Goal: Download file/media

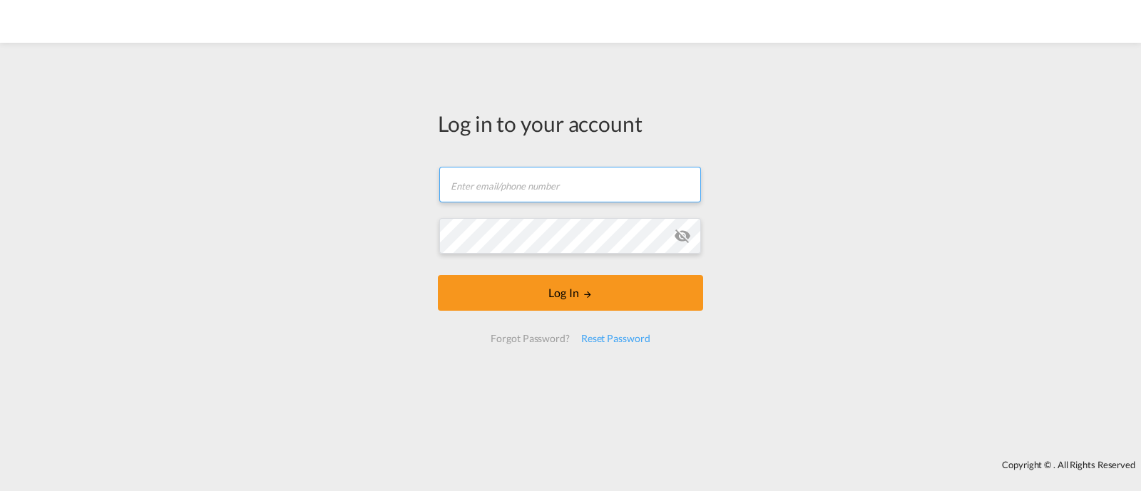
type input "ocean@gosynergie.com"
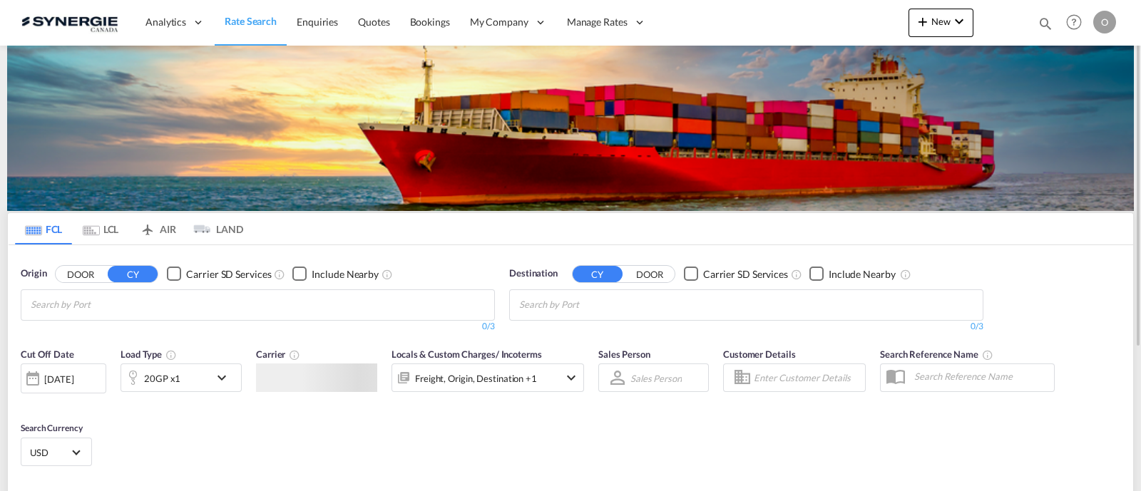
click at [1038, 21] on md-icon "icon-magnify" at bounding box center [1046, 24] width 16 height 16
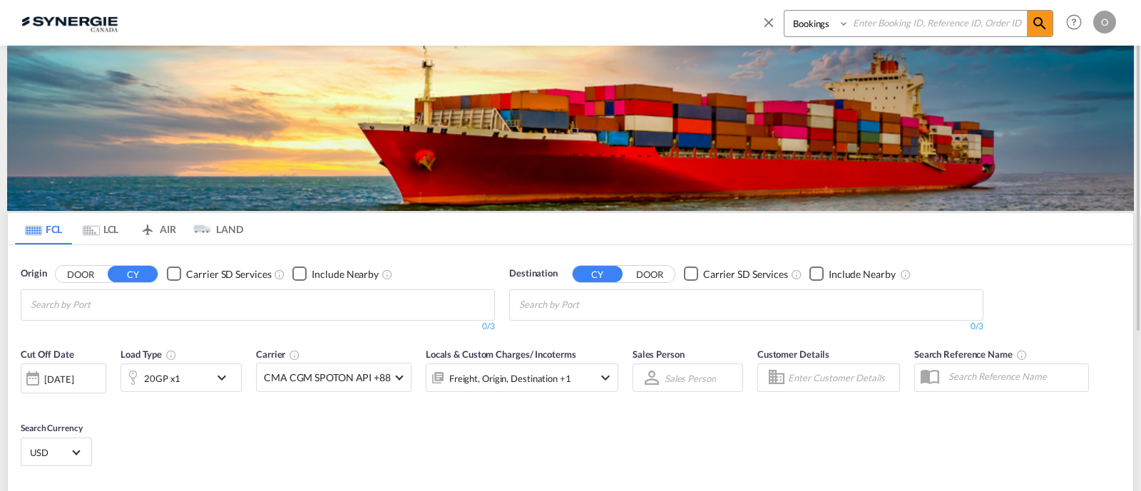
click at [801, 30] on select "Bookings Quotes Enquiries" at bounding box center [818, 24] width 68 height 26
select select "Quotes"
click at [784, 11] on select "Bookings Quotes Enquiries" at bounding box center [818, 24] width 68 height 26
click at [871, 30] on input at bounding box center [938, 23] width 178 height 25
paste input "SYC000011745"
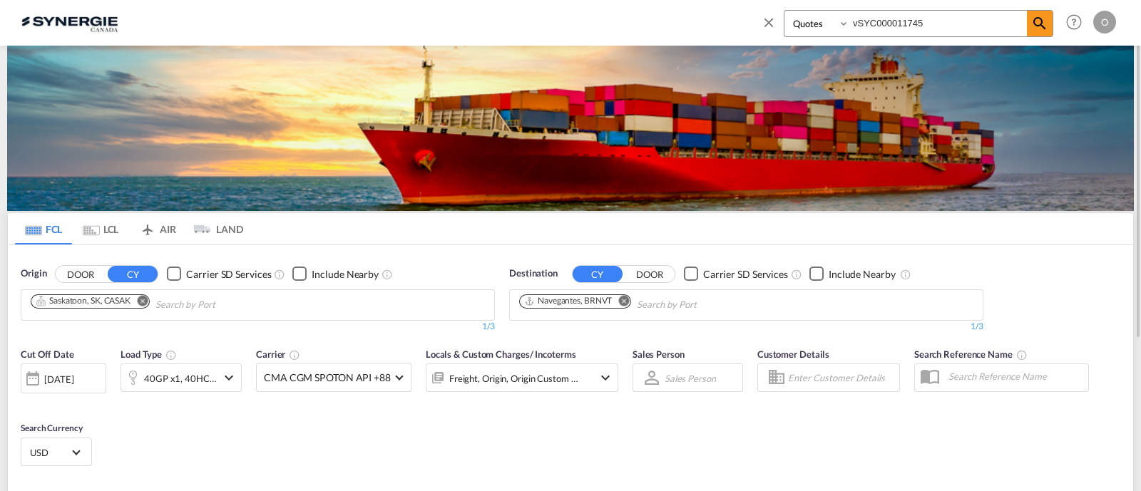
drag, startPoint x: 859, startPoint y: 26, endPoint x: 835, endPoint y: 26, distance: 23.5
click at [835, 26] on div "Bookings Quotes Enquiries vSYC000011745" at bounding box center [919, 23] width 270 height 27
type input "SYC000011745"
click at [1048, 39] on div "Bookings Quotes Enquiries SYC000011745" at bounding box center [907, 27] width 292 height 34
click at [1048, 29] on md-icon "icon-magnify" at bounding box center [1039, 23] width 17 height 17
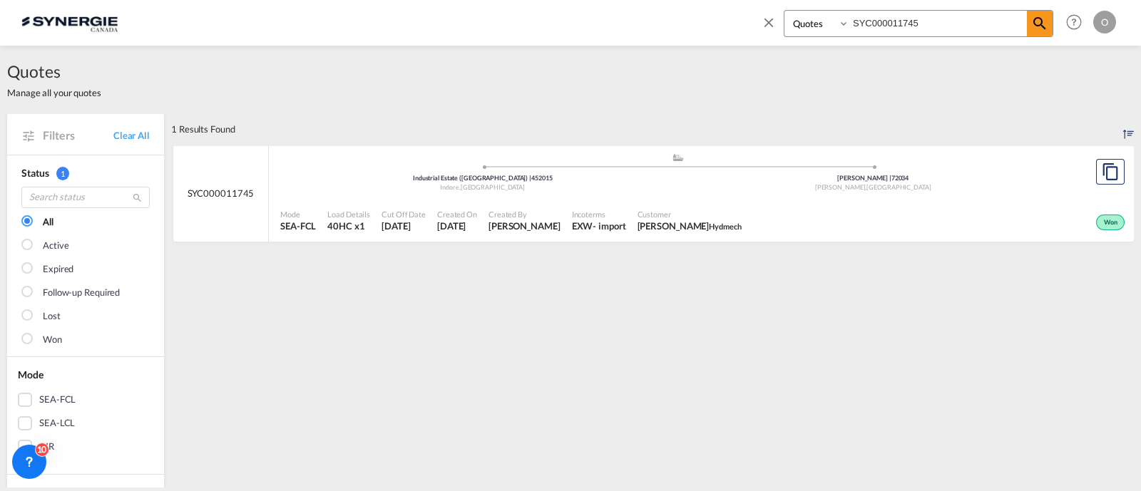
click at [603, 212] on span "Incoterms" at bounding box center [599, 214] width 54 height 11
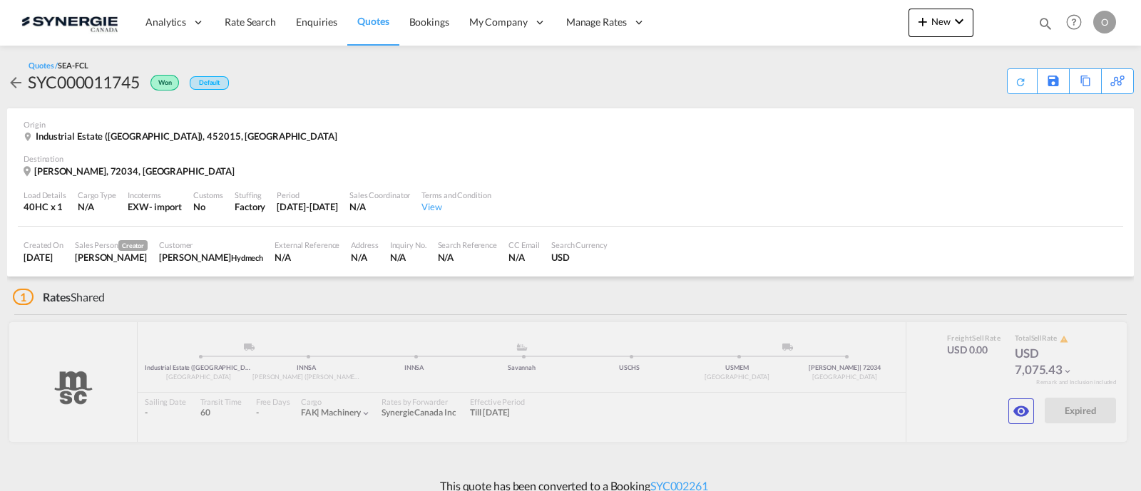
scroll to position [13, 0]
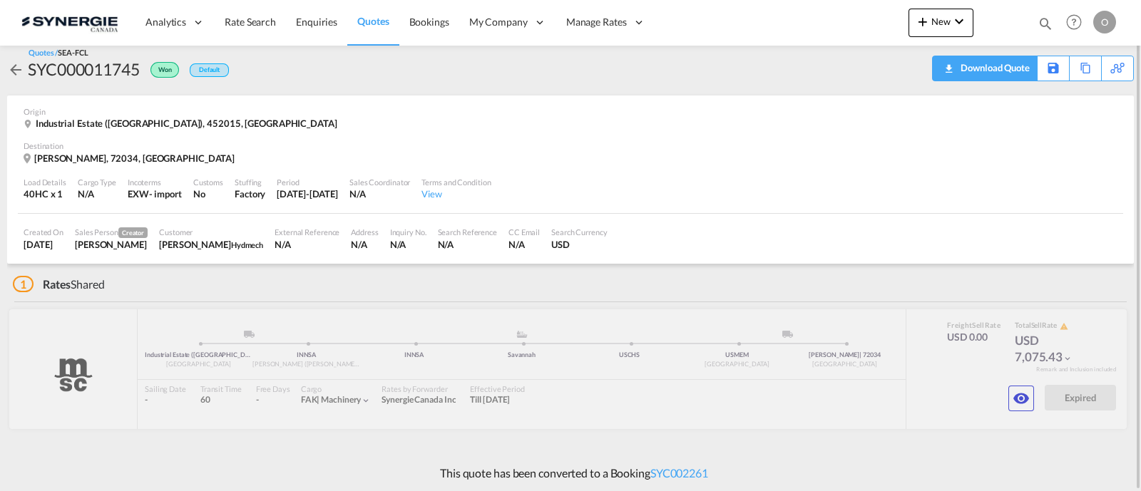
click at [1014, 73] on div "Download Quote" at bounding box center [993, 67] width 73 height 23
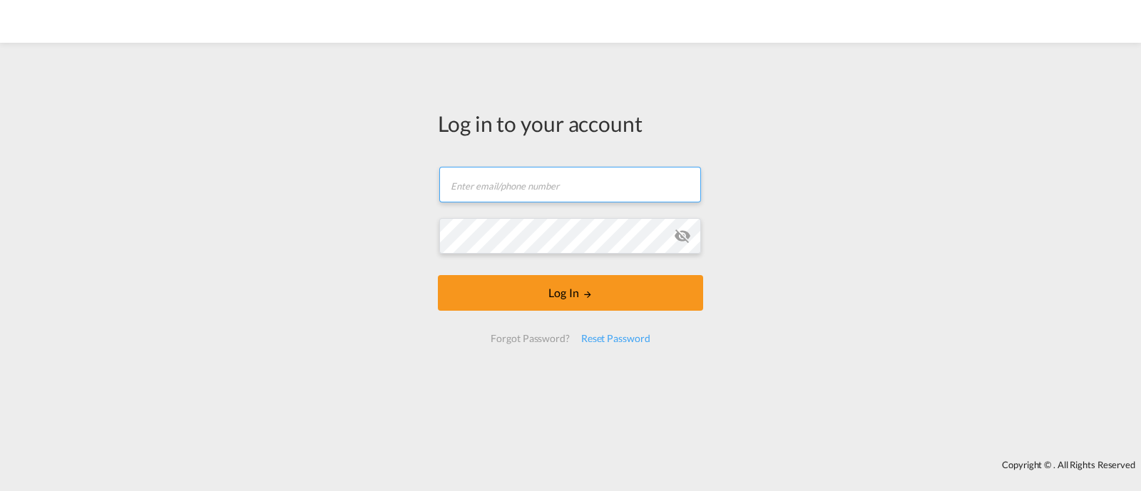
type input "[EMAIL_ADDRESS][DOMAIN_NAME]"
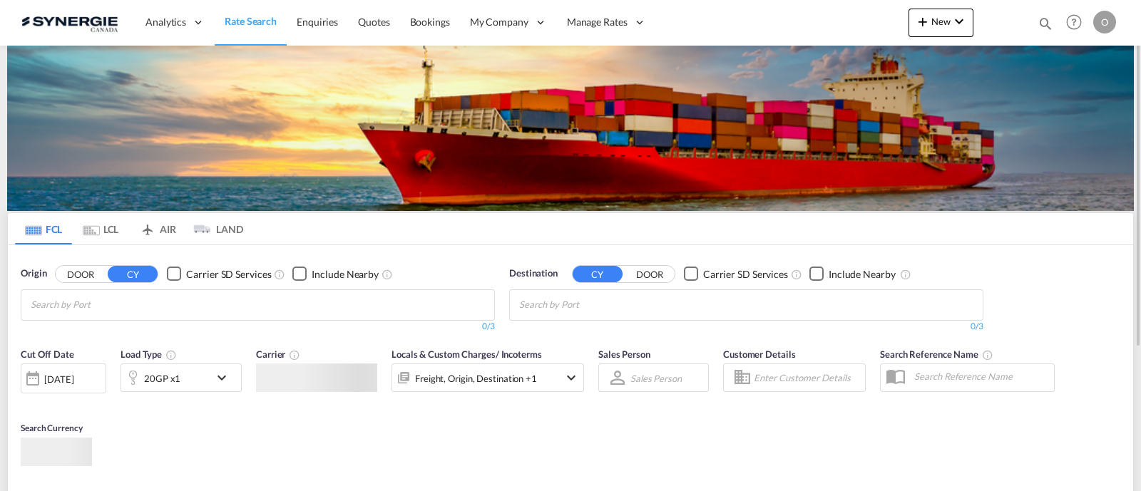
click at [1046, 19] on md-icon "icon-magnify" at bounding box center [1046, 24] width 16 height 16
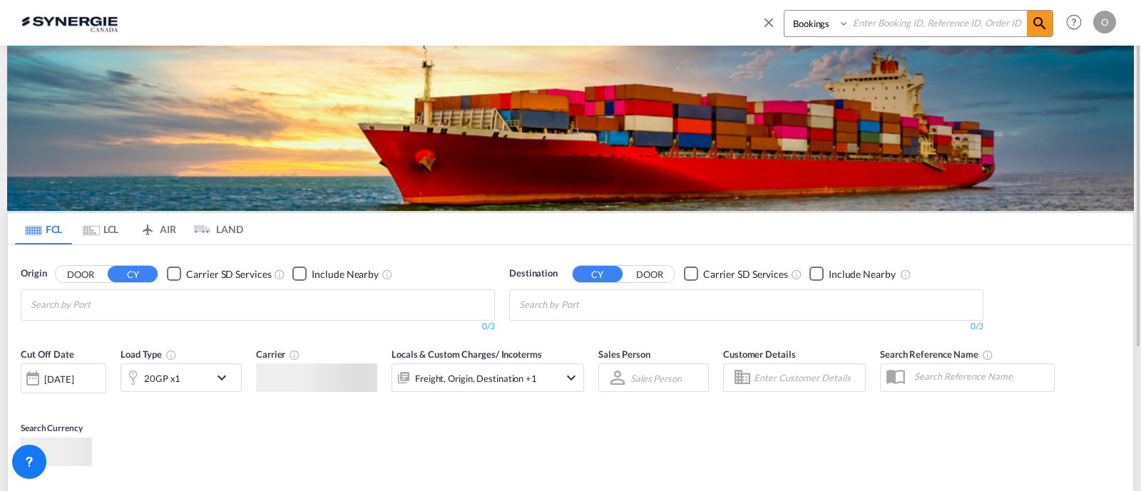
click at [784, 30] on select "Bookings Quotes Enquiries" at bounding box center [818, 24] width 68 height 26
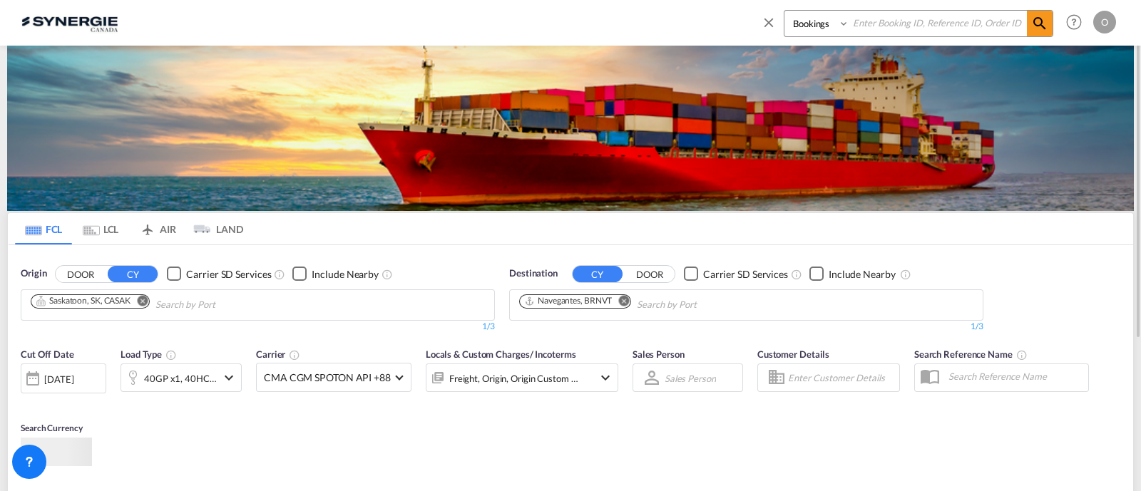
select select "Quotes"
click at [784, 11] on select "Bookings Quotes Enquiries" at bounding box center [818, 24] width 68 height 26
click at [870, 30] on input at bounding box center [938, 23] width 178 height 25
paste input "SYC000011745"
click at [1024, 23] on input "SYC000011745" at bounding box center [938, 23] width 178 height 25
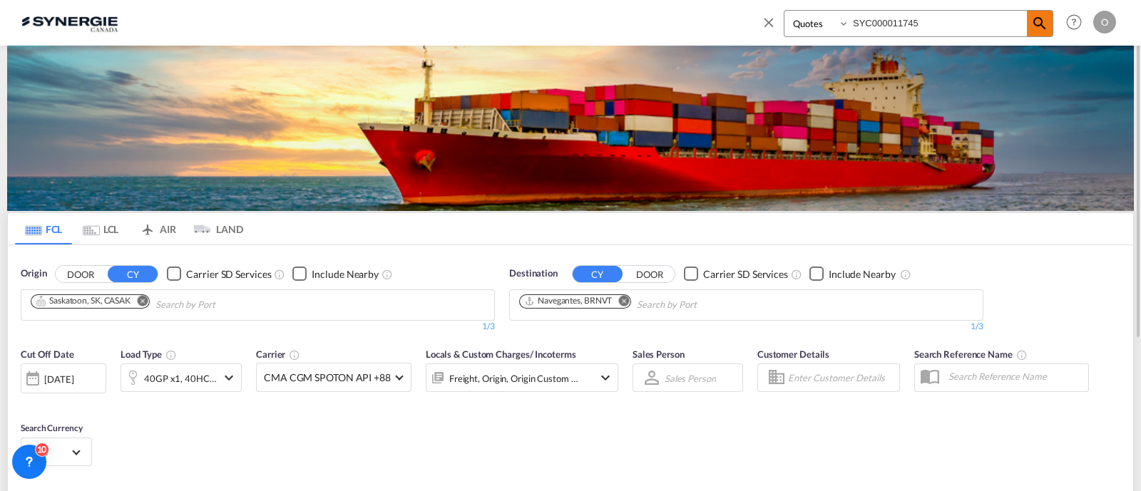
type input "SYC000011745"
click at [1027, 24] on span at bounding box center [1040, 24] width 26 height 26
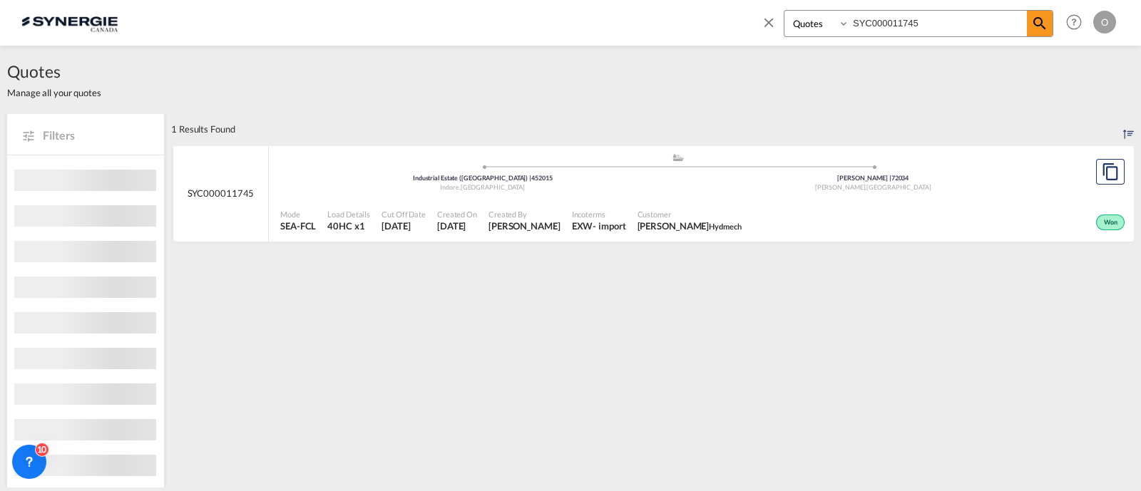
click at [762, 222] on div "Won" at bounding box center [937, 221] width 381 height 36
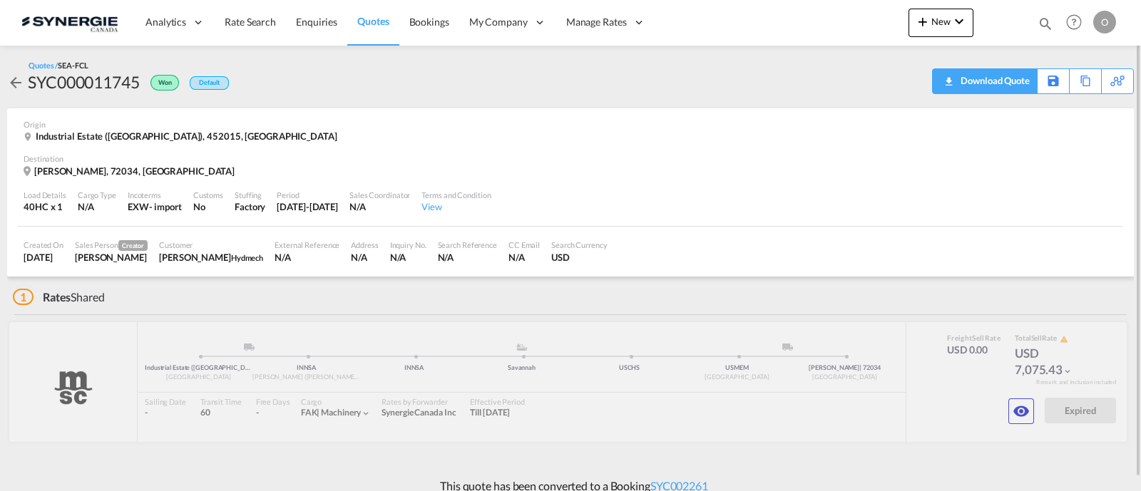
click at [1016, 83] on div "Download Quote" at bounding box center [993, 80] width 73 height 23
